Goal: Task Accomplishment & Management: Manage account settings

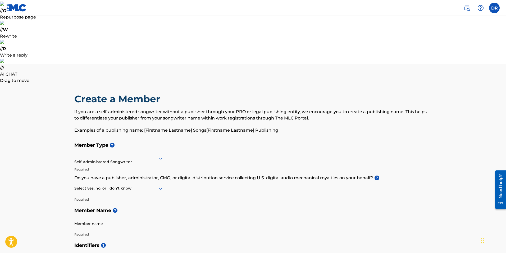
scroll to position [159, 0]
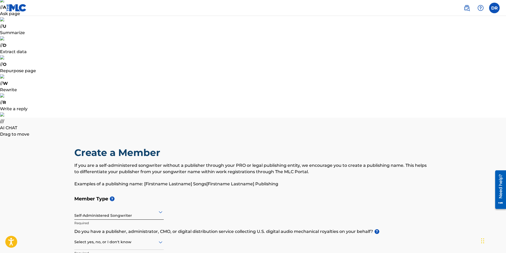
scroll to position [52, 0]
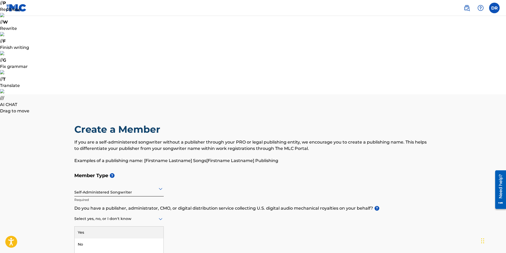
click at [157, 227] on div "Yes" at bounding box center [119, 233] width 89 height 12
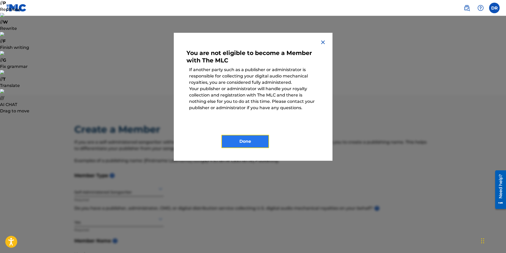
click at [262, 142] on button "Done" at bounding box center [246, 141] width 48 height 13
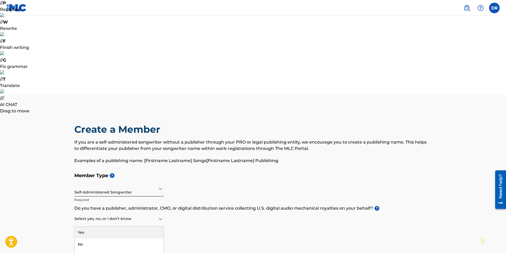
click at [157, 216] on div at bounding box center [118, 219] width 89 height 7
click at [149, 239] on div "No" at bounding box center [119, 245] width 89 height 12
click at [159, 216] on icon at bounding box center [160, 219] width 6 height 6
click at [154, 227] on div "Yes" at bounding box center [119, 233] width 89 height 12
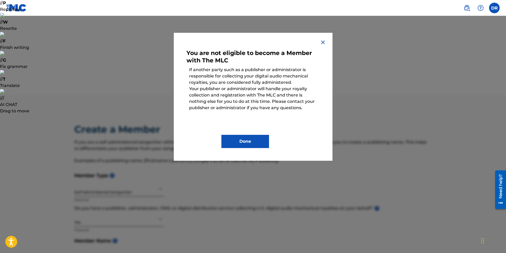
click at [322, 42] on img at bounding box center [323, 42] width 6 height 6
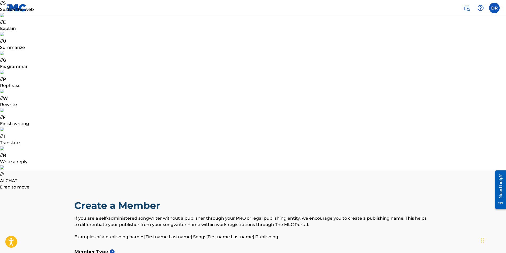
drag, startPoint x: 125, startPoint y: 62, endPoint x: 105, endPoint y: 62, distance: 20.1
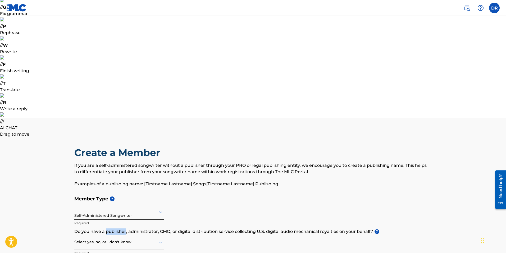
scroll to position [0, 0]
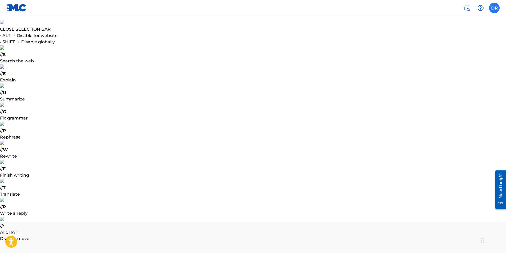
click at [497, 5] on label at bounding box center [494, 8] width 11 height 11
click at [495, 8] on input "[PERSON_NAME] [EMAIL_ADDRESS][DOMAIN_NAME] Notification Preferences Profile Log…" at bounding box center [495, 8] width 0 height 0
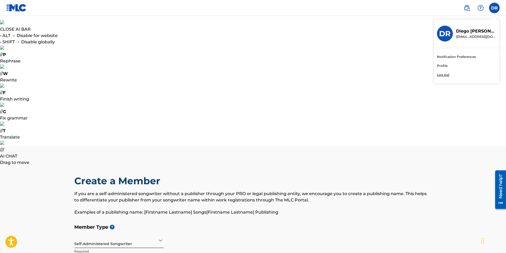
click at [446, 63] on div "Notification Preferences Profile Log out" at bounding box center [467, 65] width 66 height 35
click at [495, 8] on input "[PERSON_NAME] [EMAIL_ADDRESS][DOMAIN_NAME] Notification Preferences Profile Log…" at bounding box center [495, 8] width 0 height 0
click at [440, 67] on link "Profile" at bounding box center [442, 66] width 11 height 5
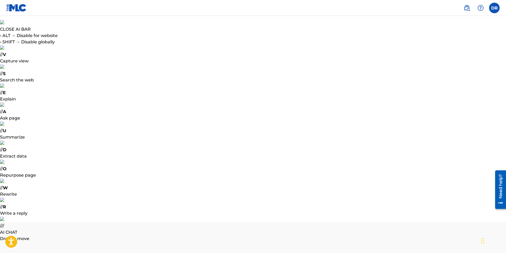
click at [499, 7] on label at bounding box center [494, 8] width 11 height 11
click at [495, 8] on input "[PERSON_NAME] [EMAIL_ADDRESS][DOMAIN_NAME] Notification Preferences Profile Log…" at bounding box center [495, 8] width 0 height 0
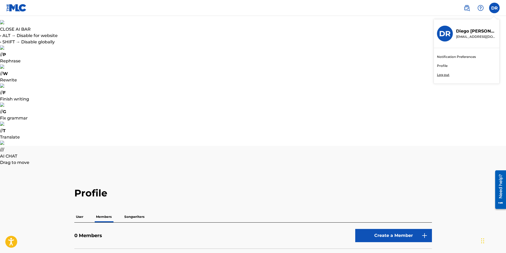
click at [448, 74] on p "Log out" at bounding box center [443, 75] width 12 height 5
click at [495, 8] on input "[PERSON_NAME] [EMAIL_ADDRESS][DOMAIN_NAME] Notification Preferences Profile Log…" at bounding box center [495, 8] width 0 height 0
